Goal: Communication & Community: Answer question/provide support

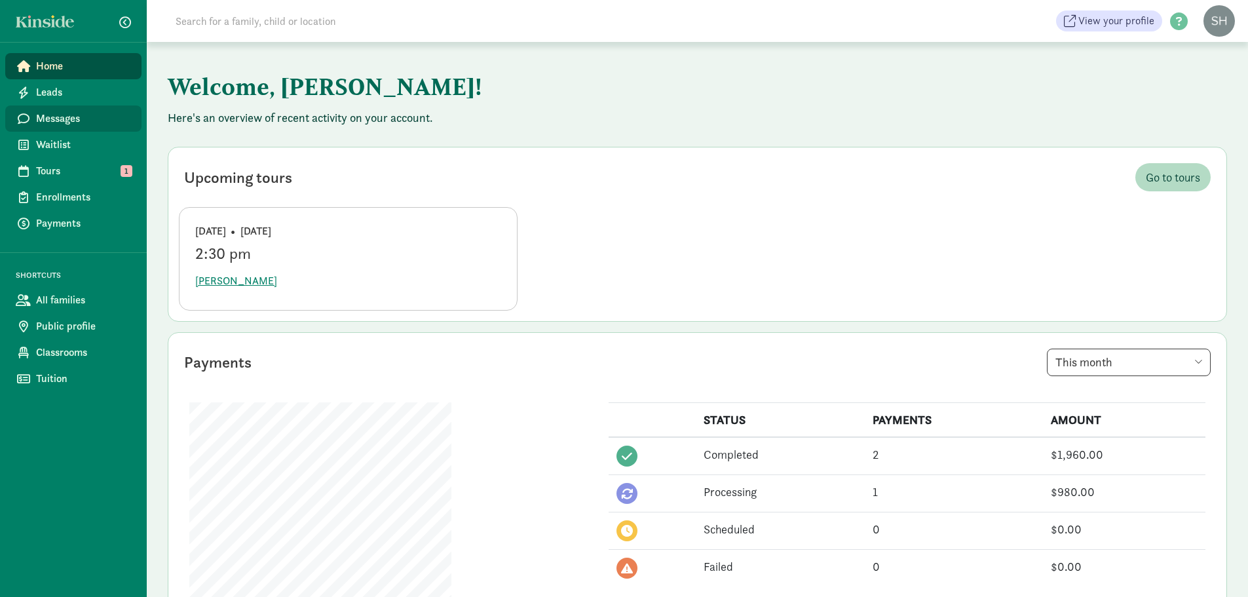
click at [71, 119] on span "Messages" at bounding box center [83, 119] width 95 height 16
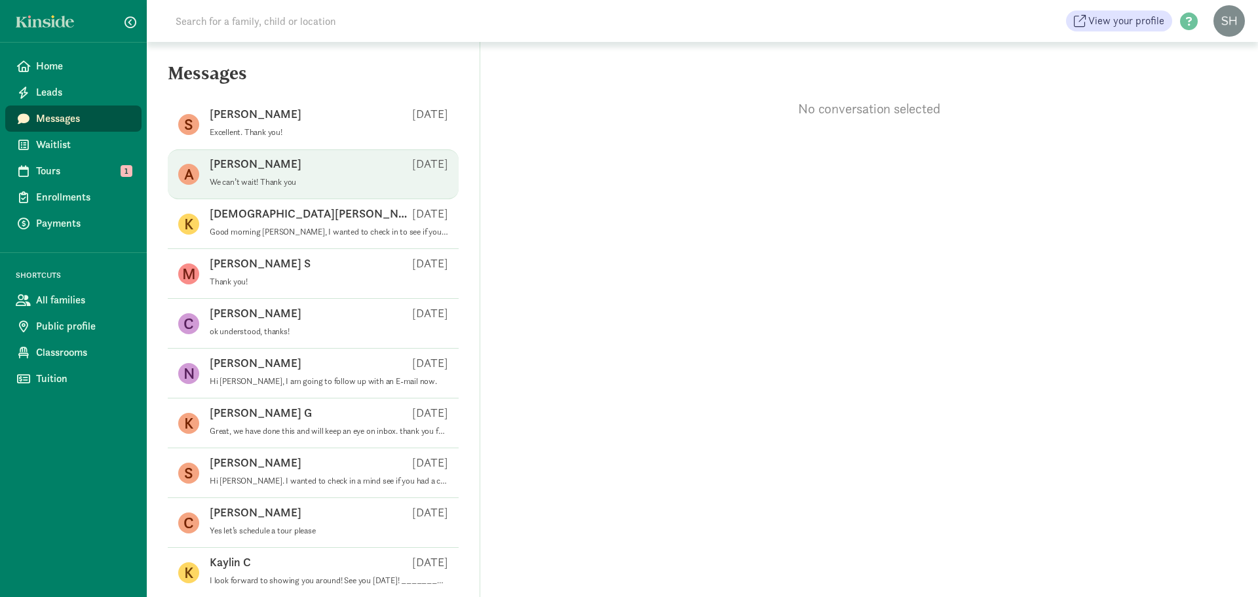
click at [305, 199] on div "A [PERSON_NAME] J [DATE] We can’t wait! Thank you" at bounding box center [313, 224] width 291 height 50
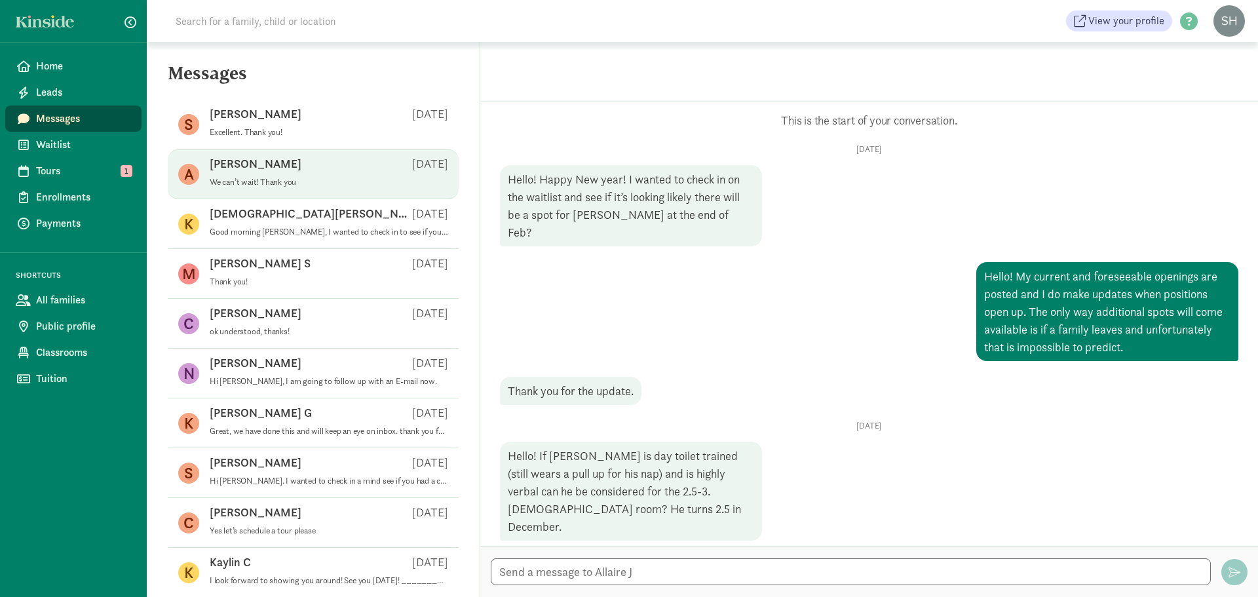
scroll to position [937, 0]
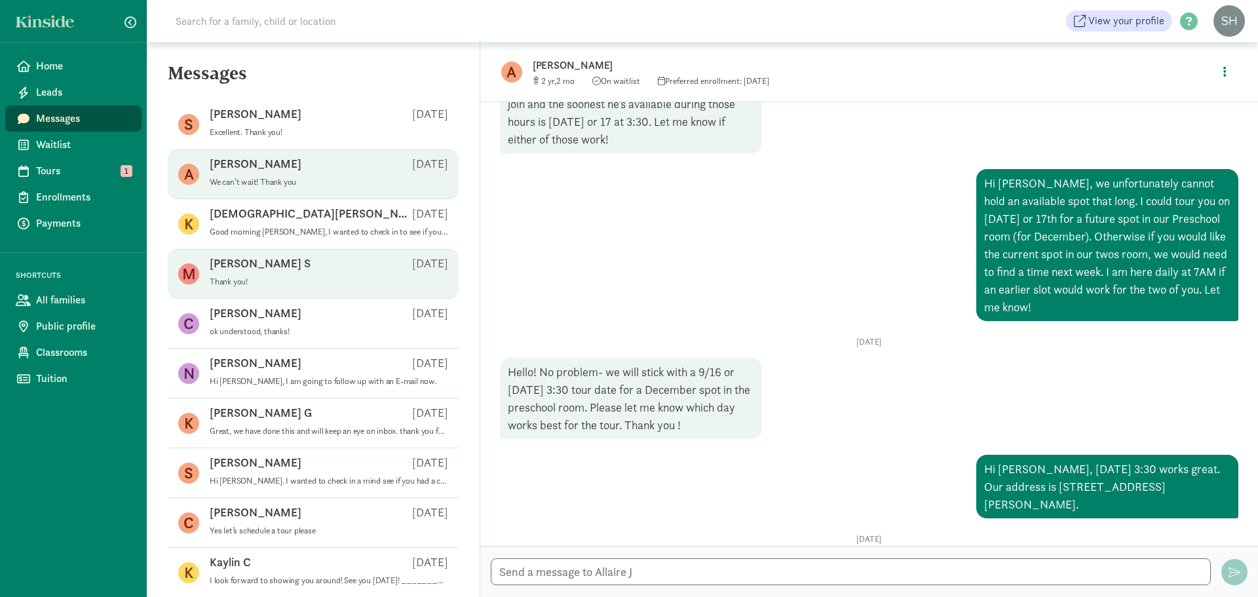
click at [306, 264] on div "[PERSON_NAME] S [DATE]" at bounding box center [329, 265] width 238 height 21
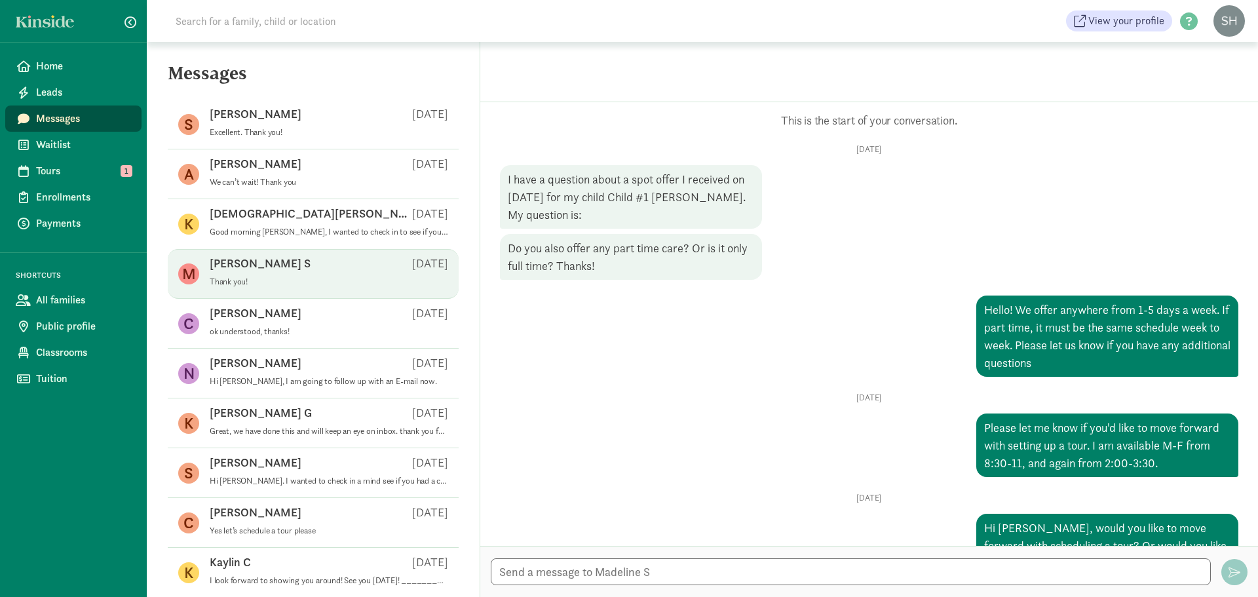
scroll to position [412, 0]
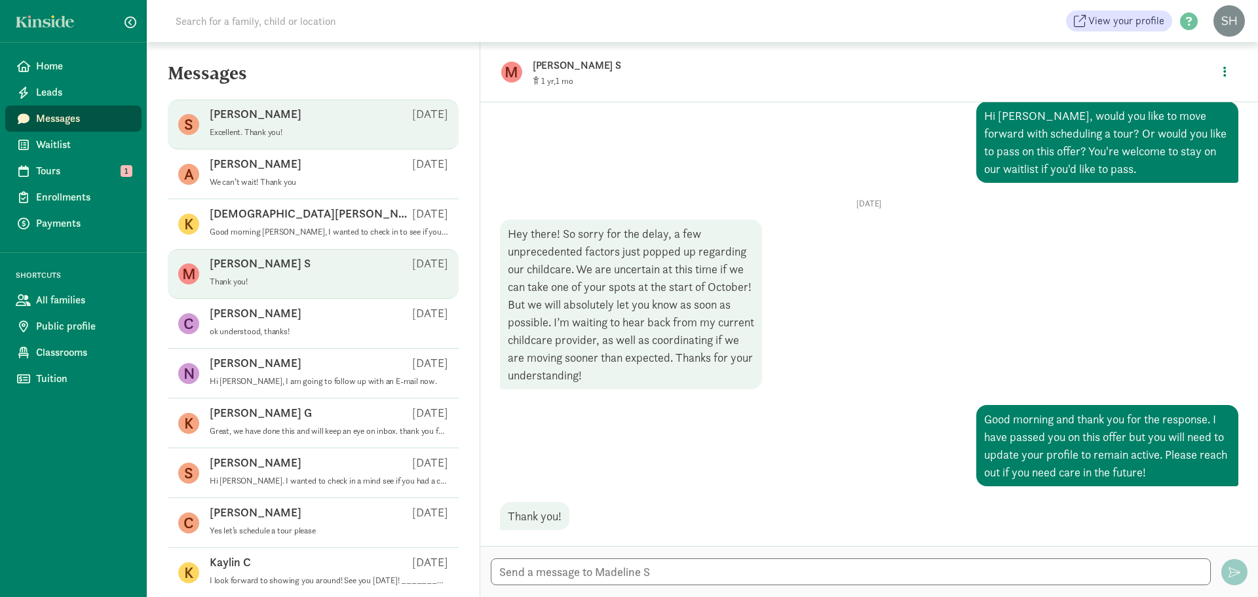
click at [301, 149] on div "S [PERSON_NAME] [DATE] Excellent. Thank you!" at bounding box center [313, 174] width 291 height 50
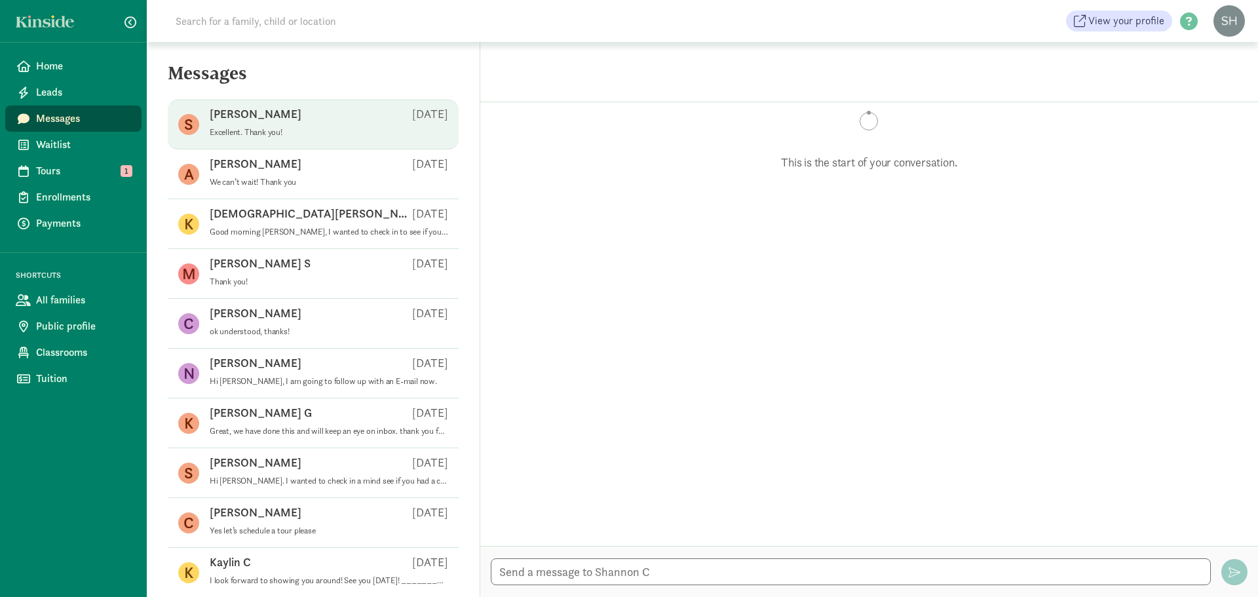
scroll to position [176, 0]
